Goal: Navigation & Orientation: Find specific page/section

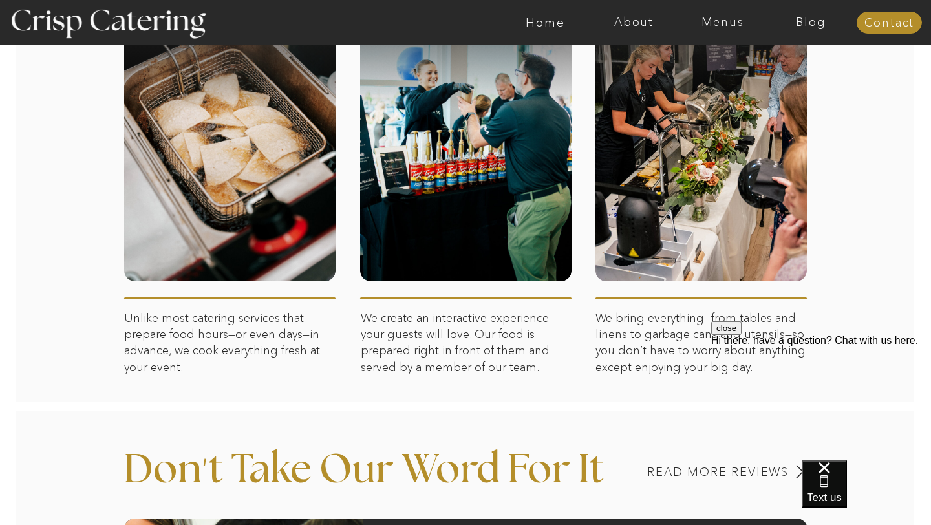
scroll to position [554, 0]
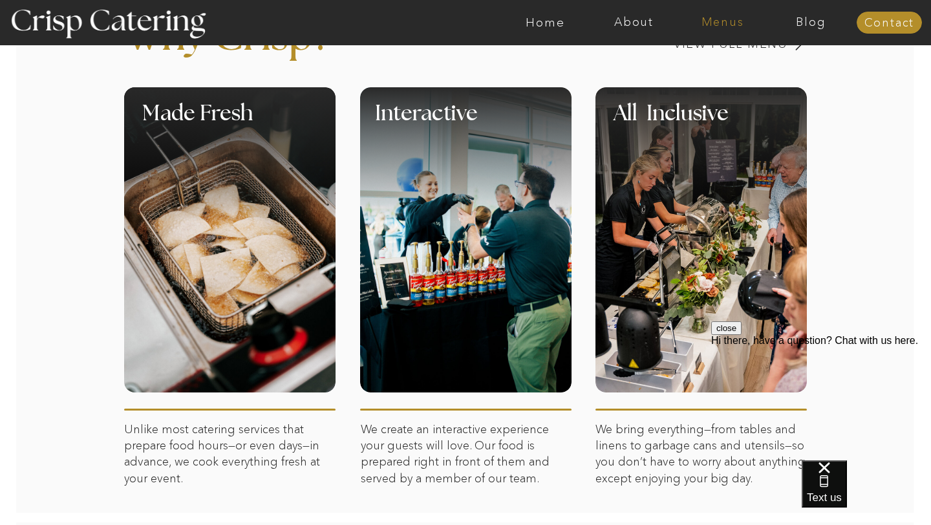
click at [714, 21] on nav "Menus" at bounding box center [723, 22] width 89 height 13
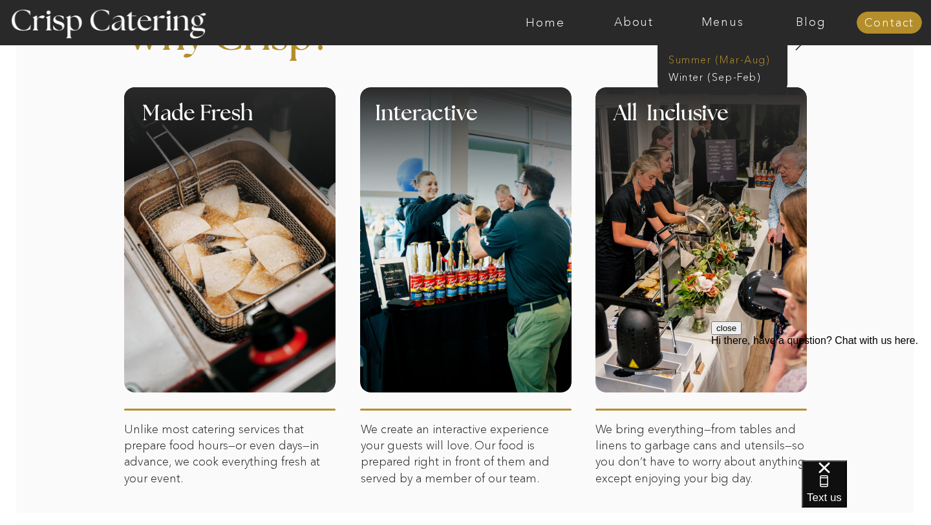
click at [707, 63] on nav "Summer (Mar-Aug)" at bounding box center [727, 58] width 116 height 12
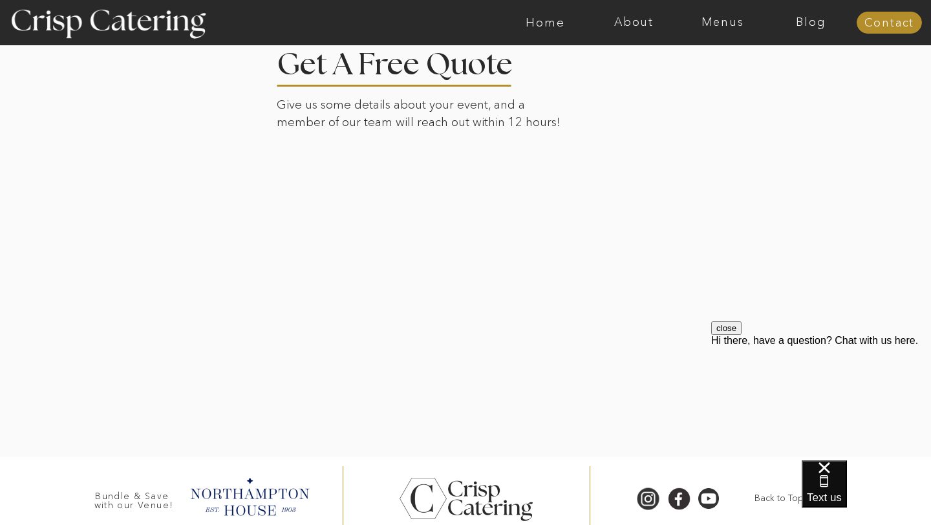
scroll to position [2678, 0]
